Goal: Task Accomplishment & Management: Manage account settings

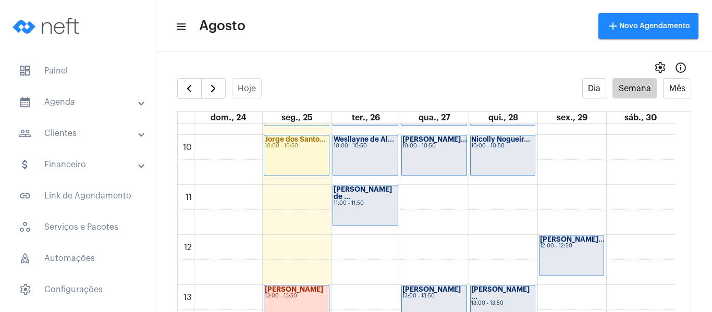
scroll to position [562, 0]
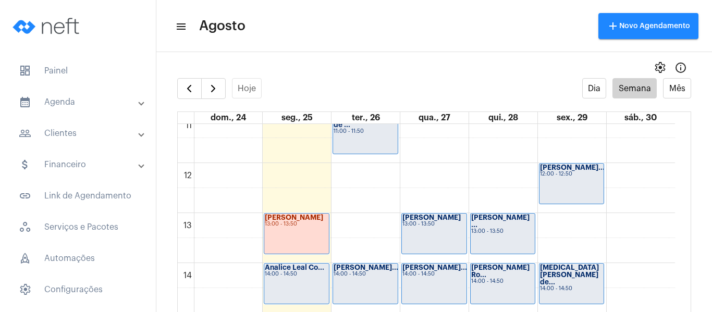
click at [301, 284] on div "Analice Leal Co... 14:00 - 14:50" at bounding box center [296, 284] width 65 height 40
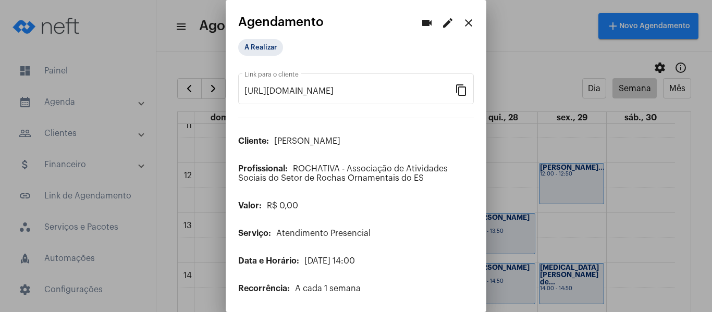
click at [445, 25] on mat-icon "edit" at bounding box center [448, 23] width 13 height 13
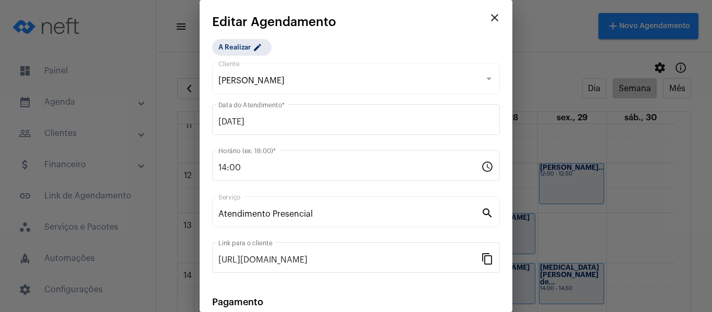
scroll to position [137, 0]
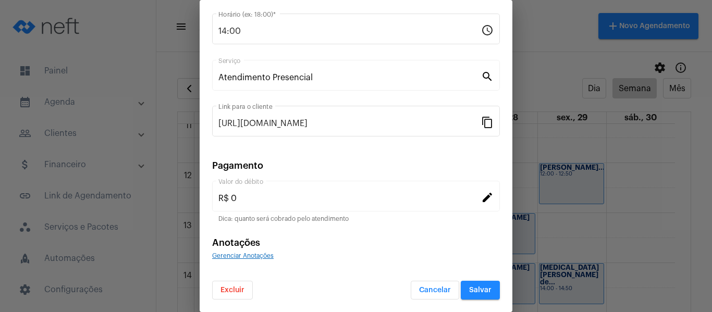
click at [254, 251] on div "Gerenciar Anotações" at bounding box center [356, 255] width 288 height 9
click at [255, 258] on span "Gerenciar Anotações" at bounding box center [243, 256] width 62 height 6
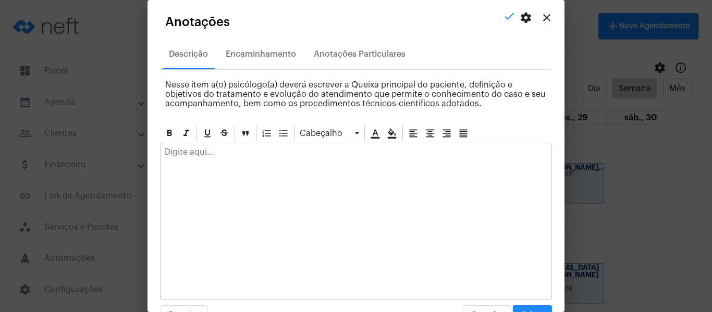
click at [260, 155] on p at bounding box center [356, 152] width 383 height 9
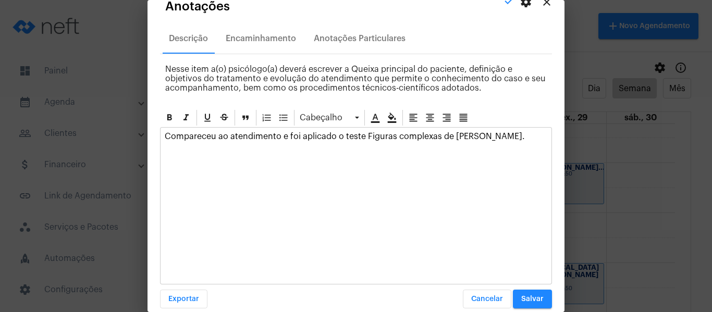
scroll to position [30, 0]
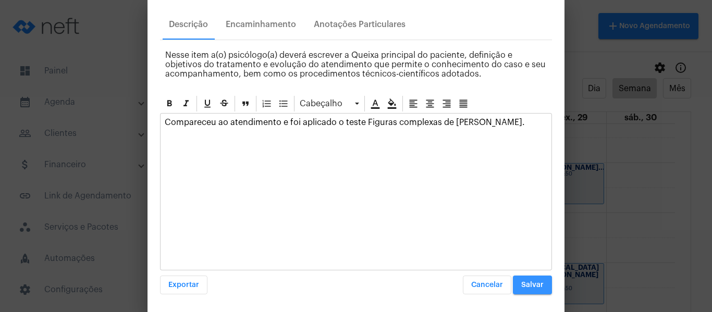
click at [522, 286] on span "Salvar" at bounding box center [533, 285] width 22 height 7
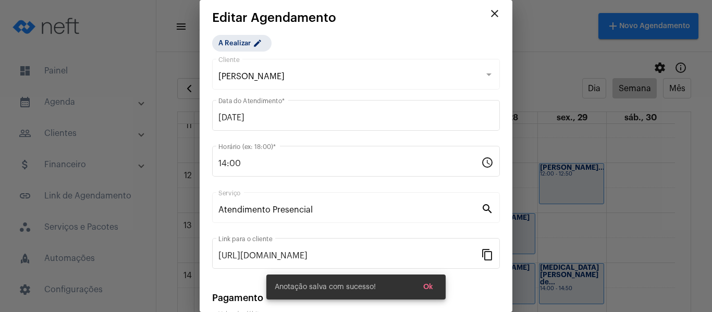
scroll to position [0, 0]
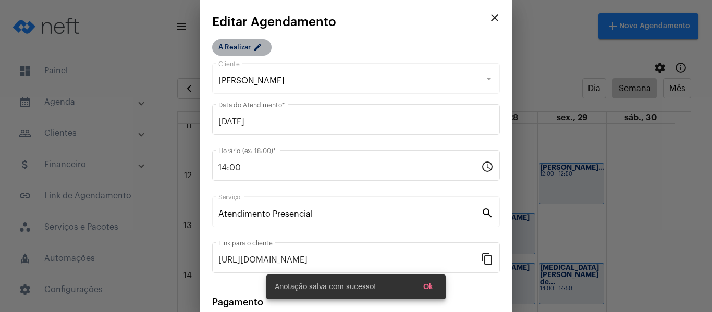
click at [255, 53] on mat-icon "edit" at bounding box center [259, 49] width 13 height 13
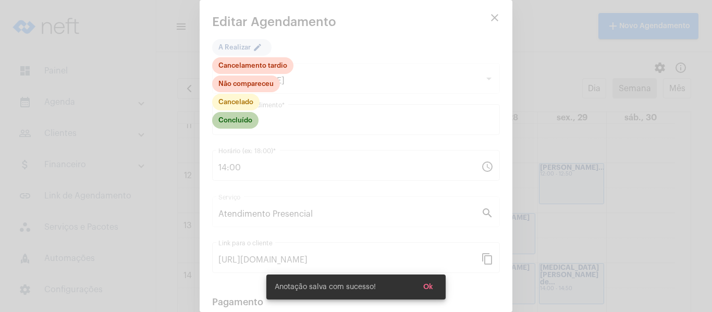
click at [251, 120] on mat-chip "Concluído" at bounding box center [235, 120] width 46 height 17
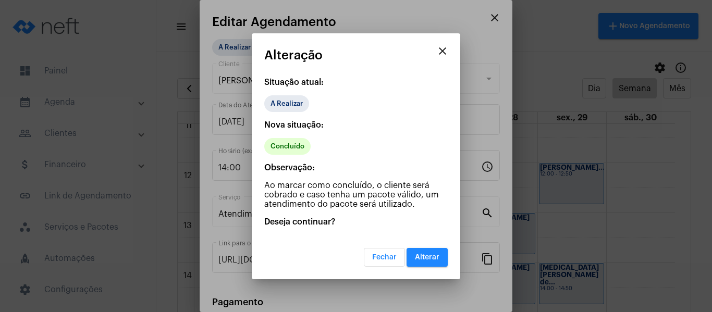
click at [427, 259] on span "Alterar" at bounding box center [427, 257] width 25 height 7
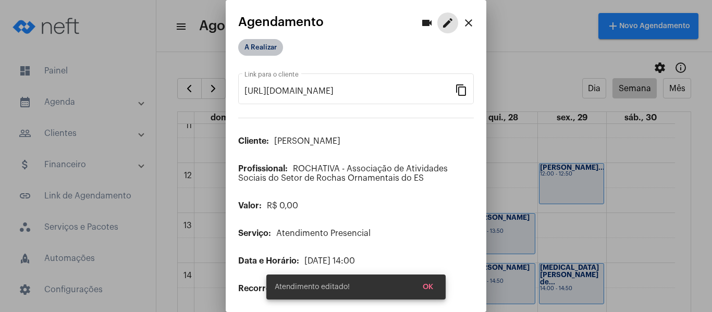
click at [267, 48] on mat-chip "A Realizar" at bounding box center [260, 47] width 45 height 17
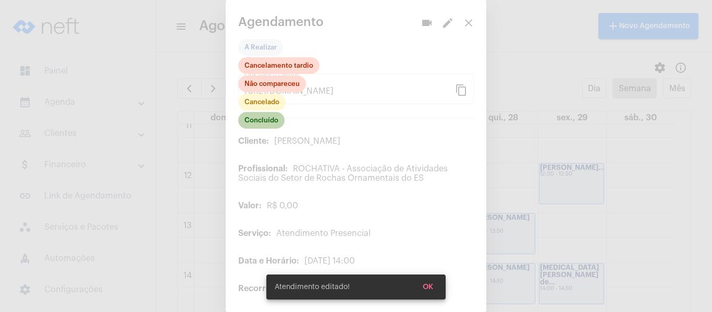
click at [268, 120] on mat-chip "Concluído" at bounding box center [261, 120] width 46 height 17
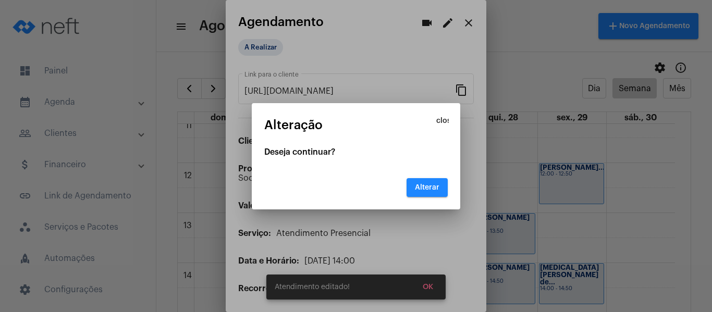
click at [425, 194] on button "Alterar" at bounding box center [427, 187] width 41 height 19
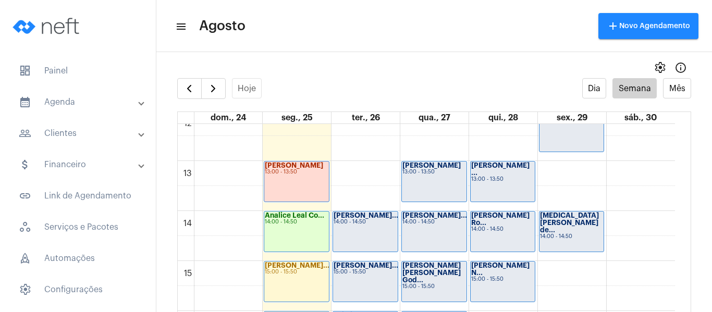
scroll to position [770, 0]
